Goal: Share content: Share content

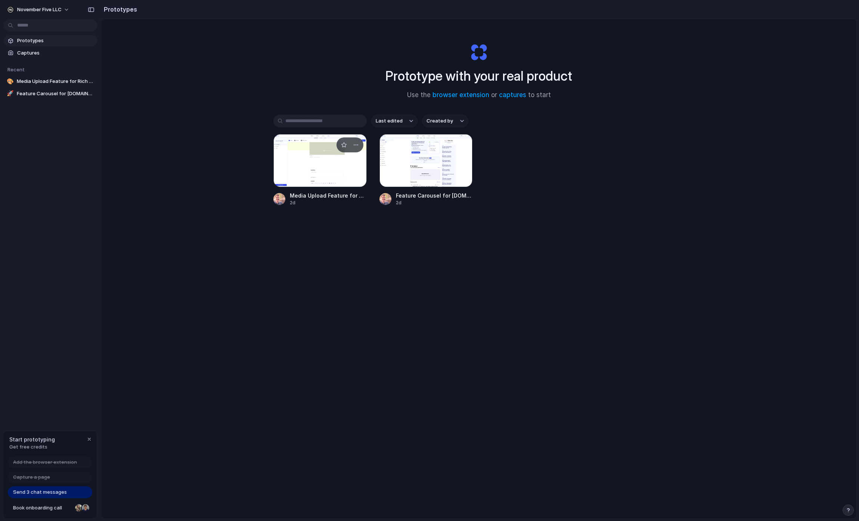
click at [321, 160] on div at bounding box center [319, 160] width 93 height 53
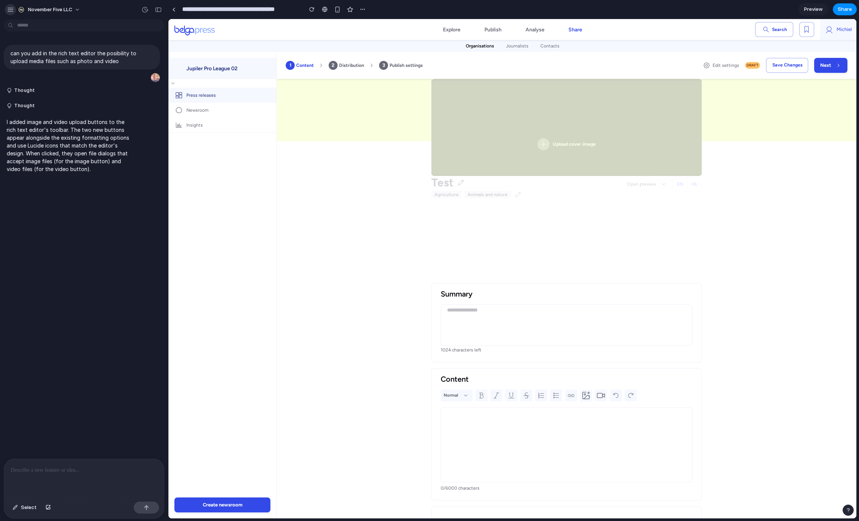
click at [11, 10] on div "button" at bounding box center [10, 9] width 7 height 7
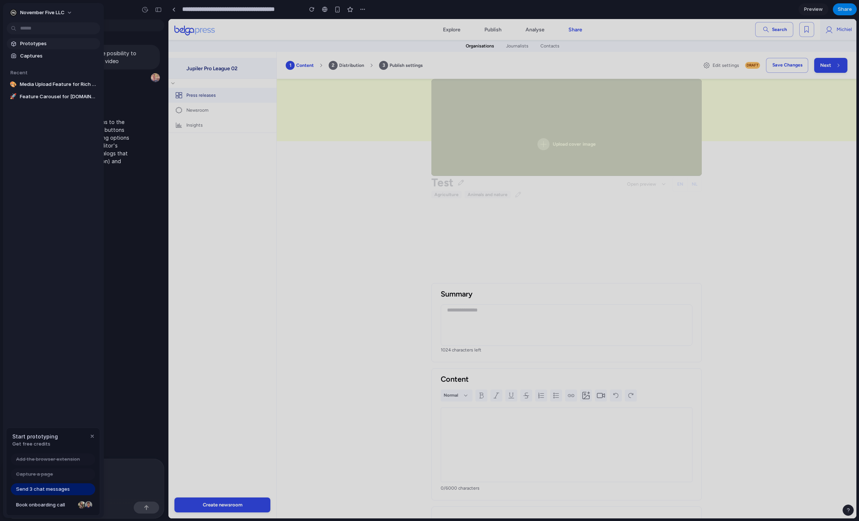
click at [28, 42] on span "Prototypes" at bounding box center [58, 43] width 77 height 7
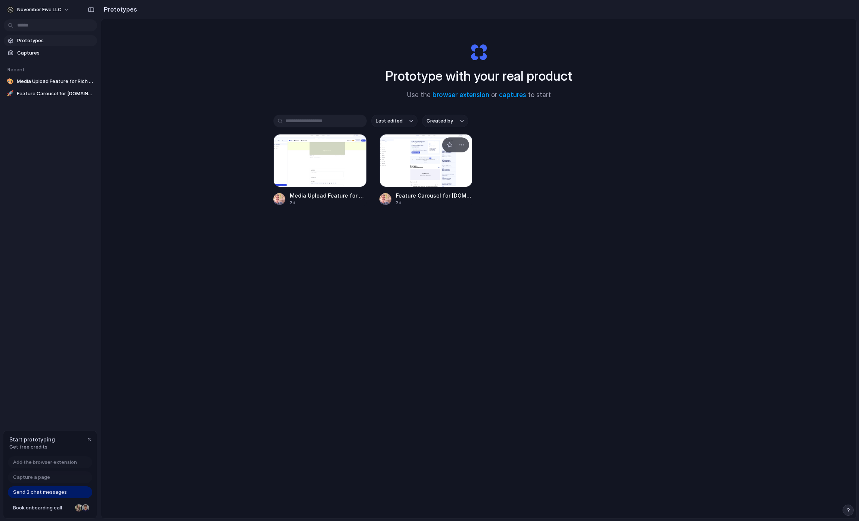
click at [389, 162] on div at bounding box center [426, 160] width 93 height 53
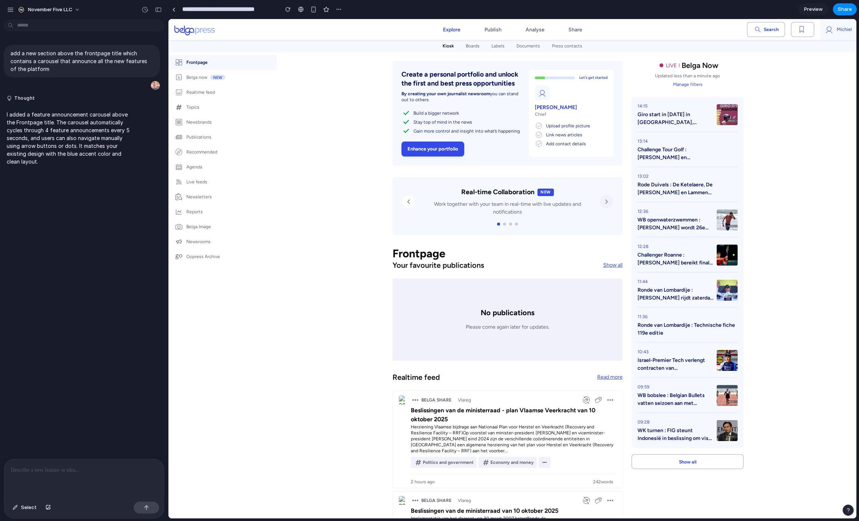
click at [606, 205] on icon "Next feature" at bounding box center [606, 201] width 7 height 7
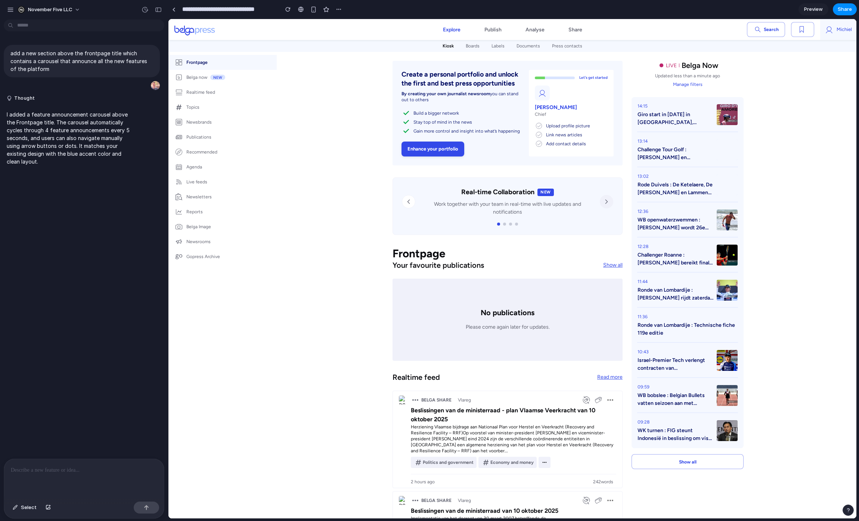
click at [606, 205] on icon "Next feature" at bounding box center [606, 201] width 7 height 7
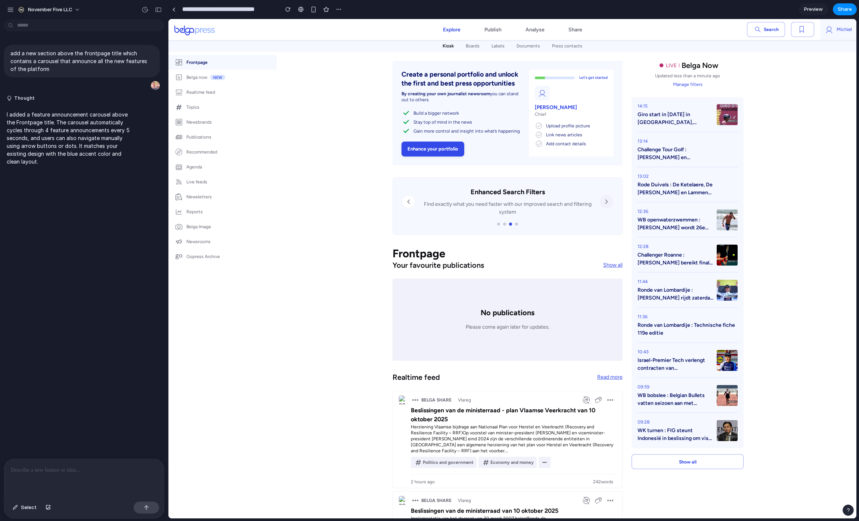
click at [606, 205] on icon "Next feature" at bounding box center [606, 201] width 7 height 7
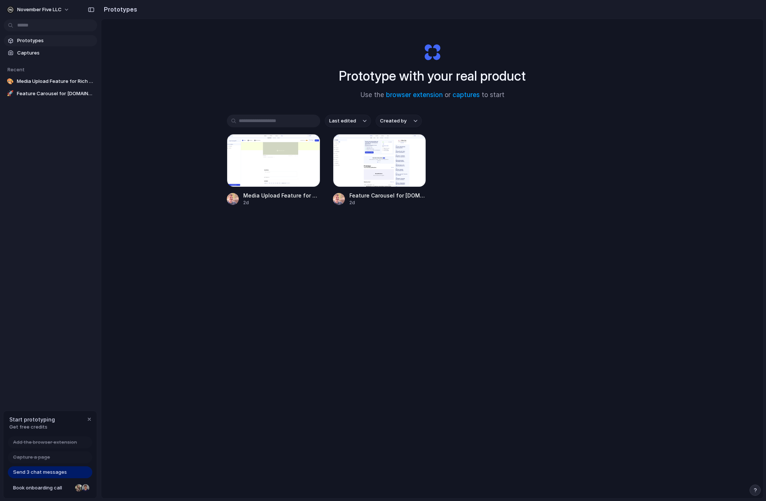
click at [33, 16] on div "November Five LLC" at bounding box center [50, 9] width 101 height 18
click at [33, 10] on span "November Five LLC" at bounding box center [39, 9] width 44 height 7
click at [53, 249] on div "Settings Invite members Change theme Sign out" at bounding box center [383, 250] width 766 height 501
click at [88, 421] on div "button" at bounding box center [89, 420] width 6 height 6
click at [58, 15] on button "November Five LLC" at bounding box center [38, 10] width 69 height 12
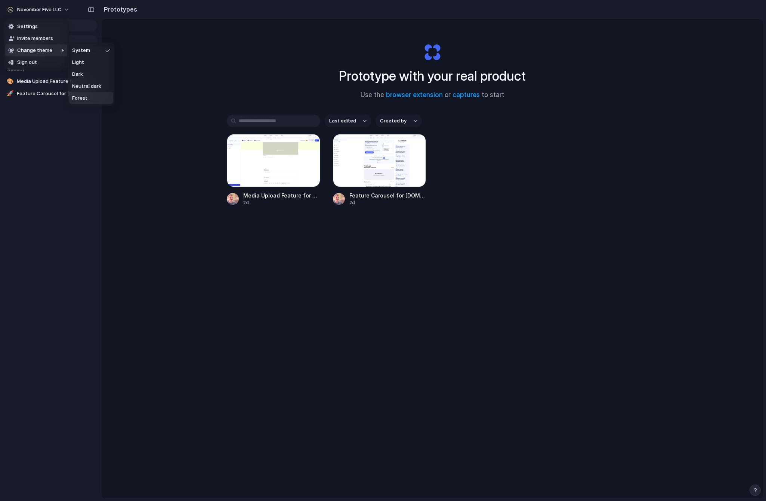
click at [437, 99] on div "Settings Invite members Change theme Sign out" at bounding box center [383, 250] width 766 height 501
click at [469, 91] on link "captures" at bounding box center [465, 94] width 27 height 7
click at [371, 178] on div at bounding box center [379, 160] width 93 height 53
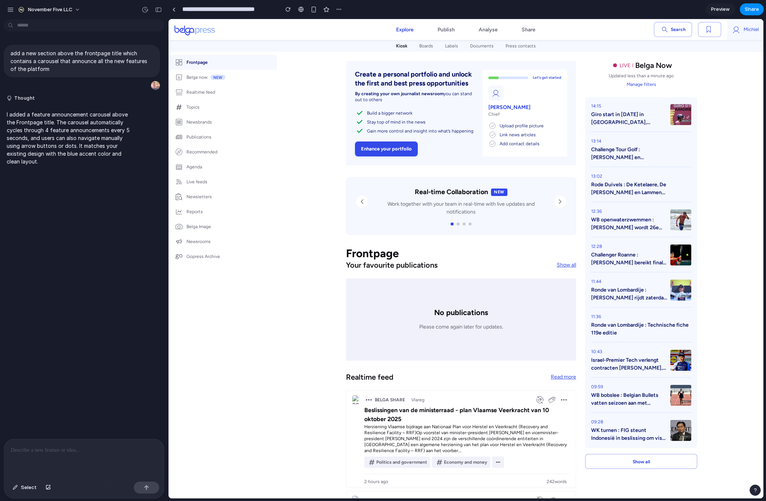
click at [720, 9] on span "Preview" at bounding box center [720, 9] width 19 height 7
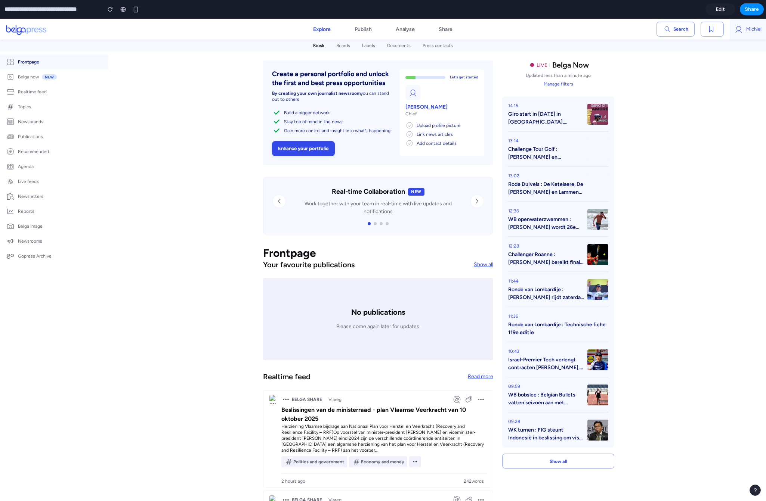
click at [720, 9] on span "Edit" at bounding box center [720, 9] width 9 height 7
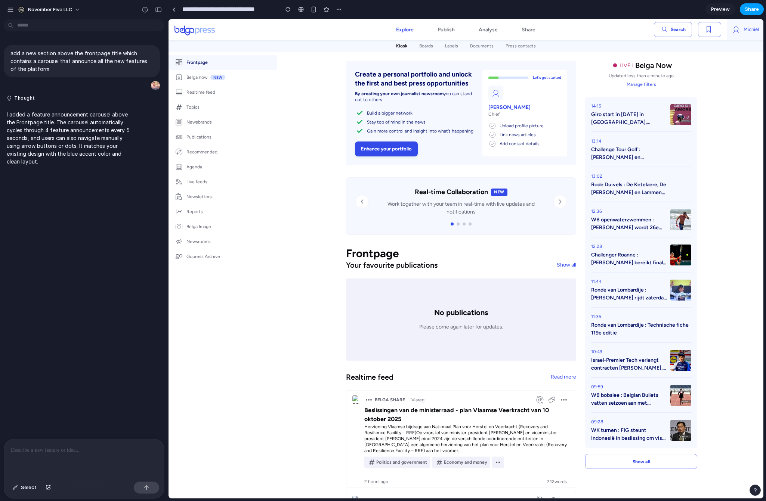
click at [744, 9] on button "Share" at bounding box center [752, 9] width 24 height 12
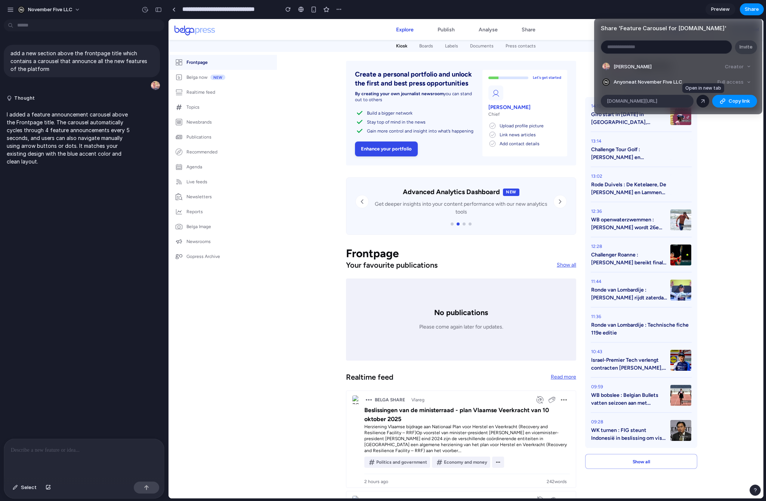
click at [702, 99] on div at bounding box center [702, 101] width 7 height 7
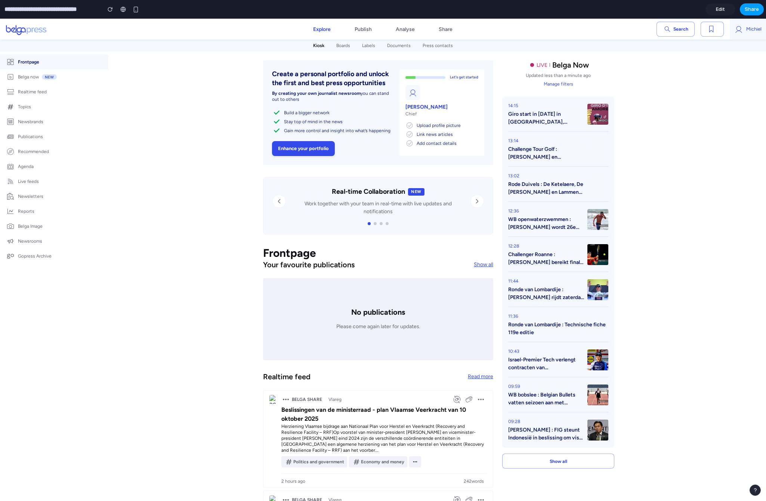
click at [747, 14] on button "Share" at bounding box center [752, 9] width 24 height 12
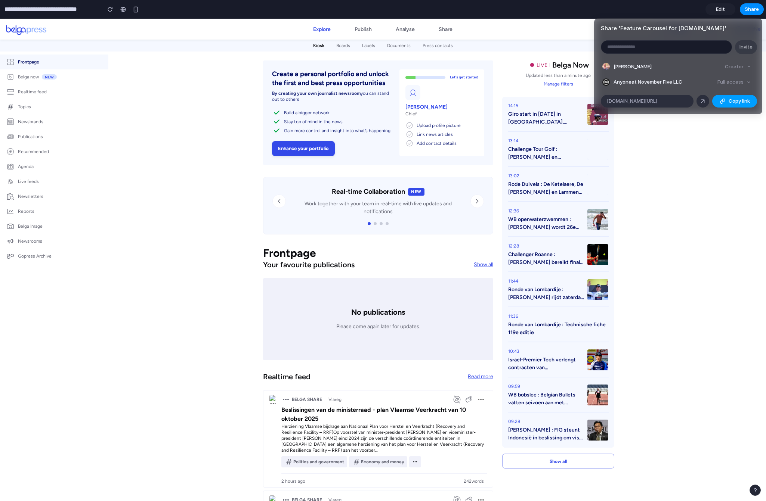
click at [739, 102] on span "Copy link" at bounding box center [739, 101] width 21 height 7
